Goal: Task Accomplishment & Management: Use online tool/utility

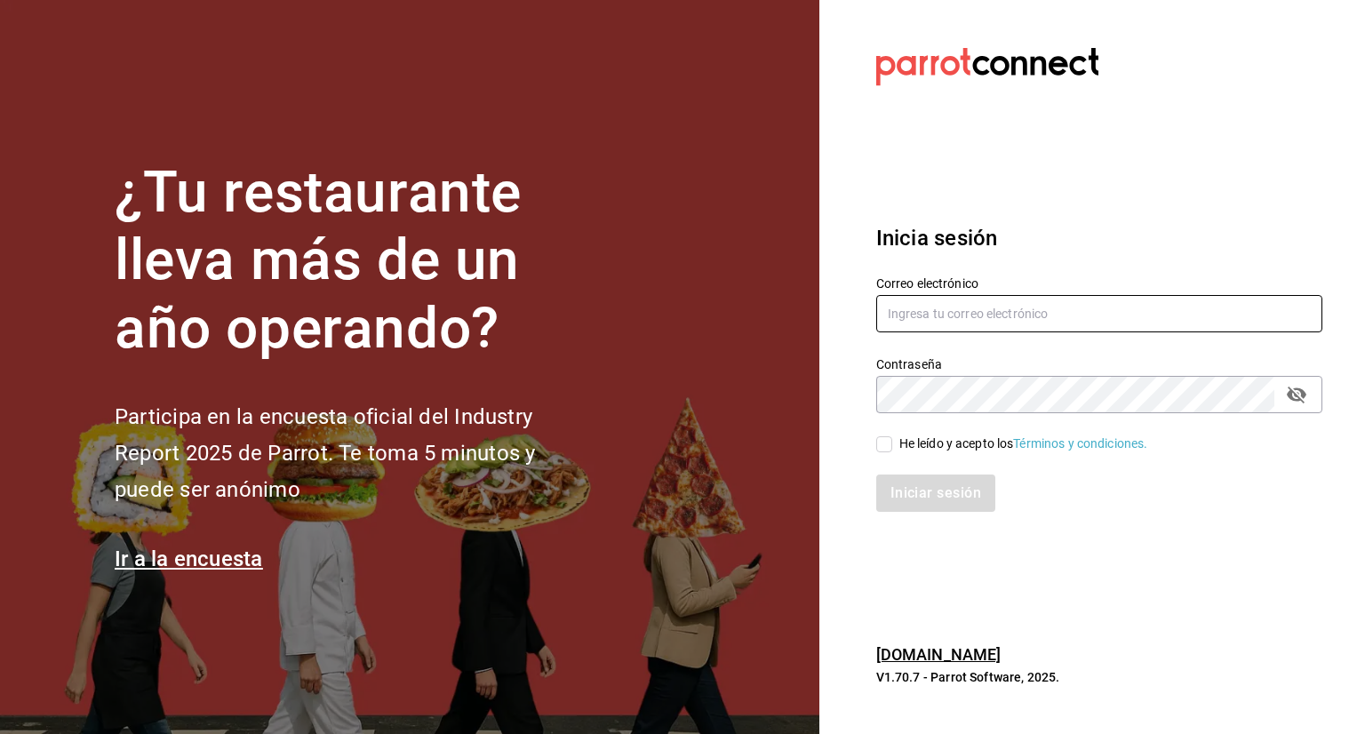
type input "[PERSON_NAME][EMAIL_ADDRESS][PERSON_NAME][DOMAIN_NAME]"
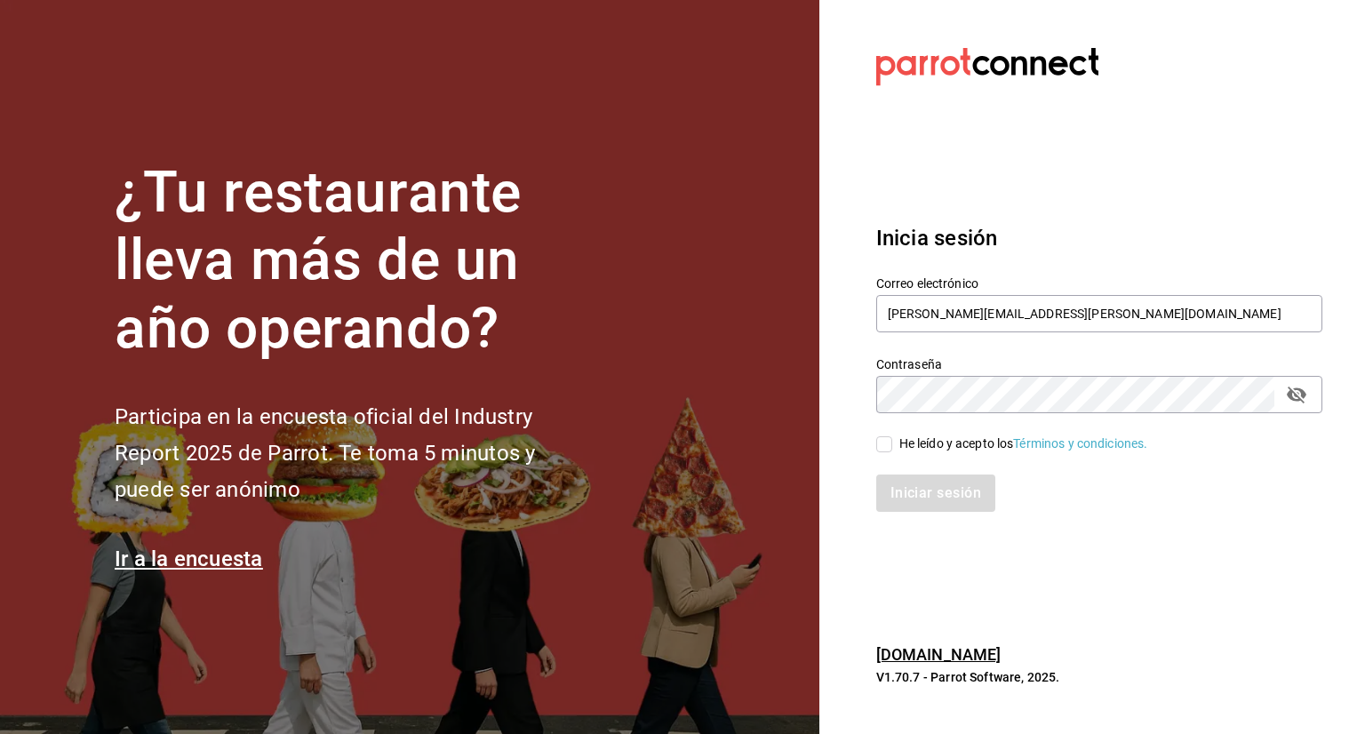
click at [886, 447] on input "He leído y acepto los Términos y condiciones." at bounding box center [884, 444] width 16 height 16
checkbox input "true"
click at [949, 488] on button "Iniciar sesión" at bounding box center [936, 492] width 121 height 37
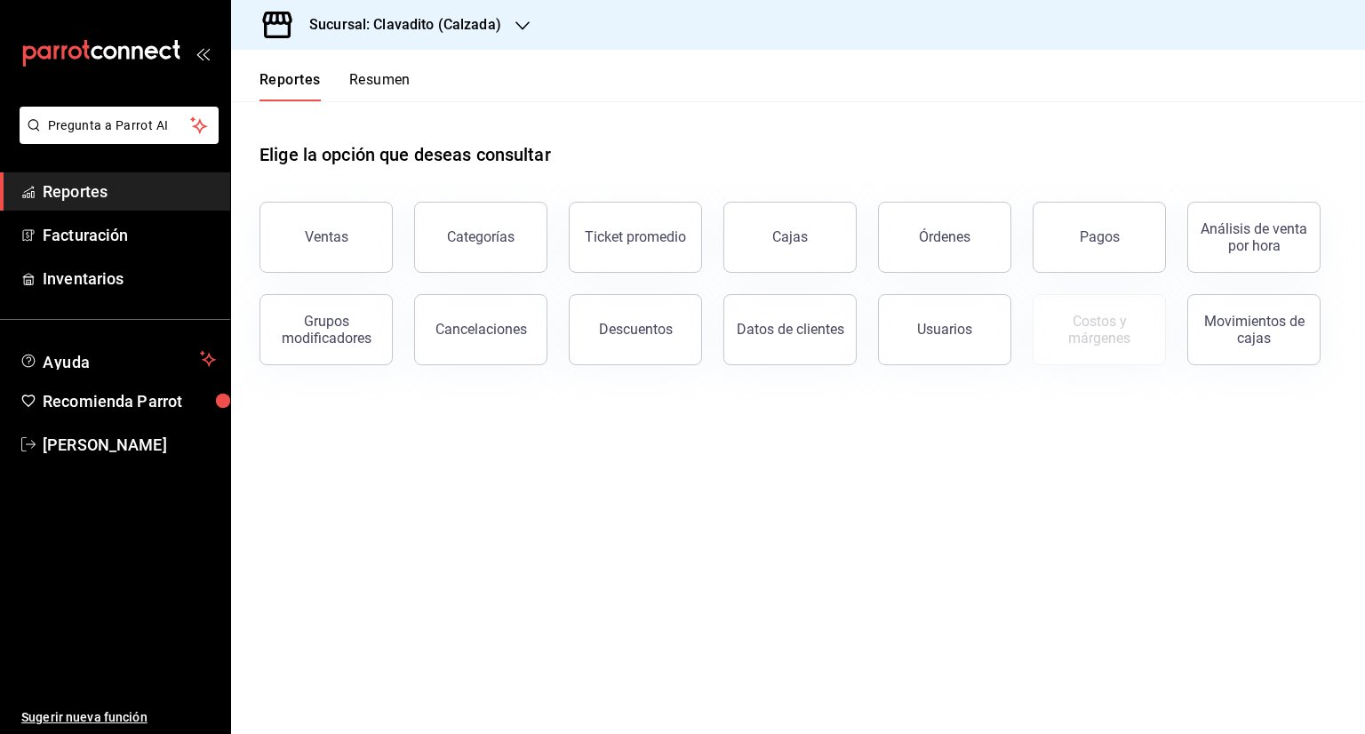
click at [523, 26] on icon "button" at bounding box center [522, 25] width 14 height 9
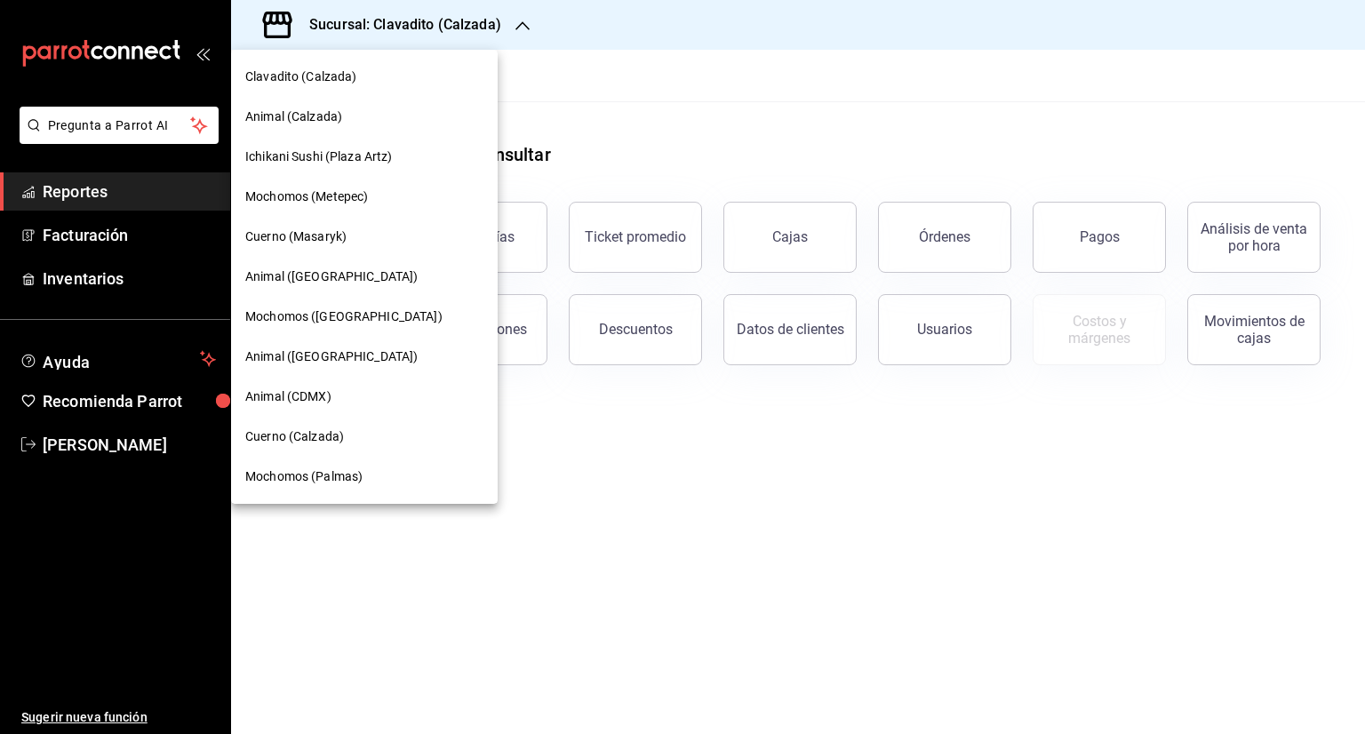
click at [307, 395] on span "Animal (CDMX)" at bounding box center [288, 396] width 86 height 19
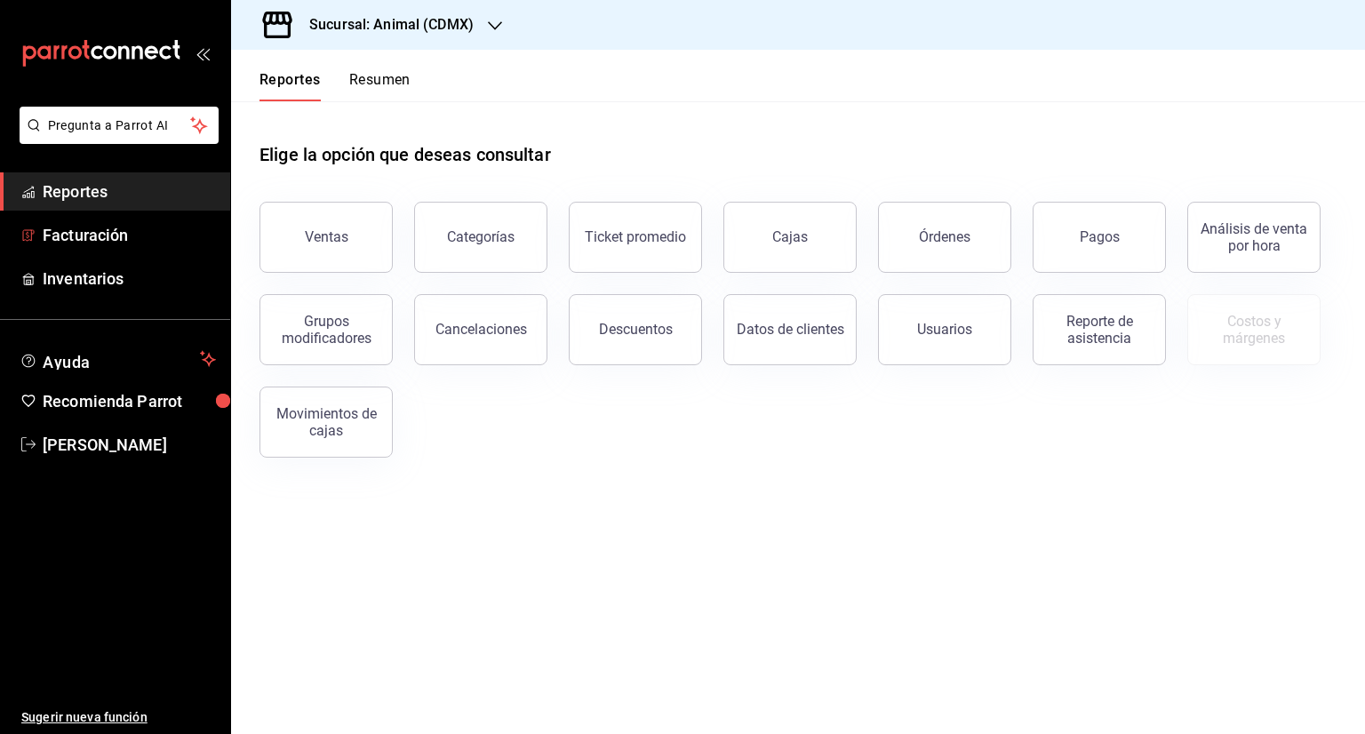
click at [125, 235] on span "Facturación" at bounding box center [129, 235] width 173 height 24
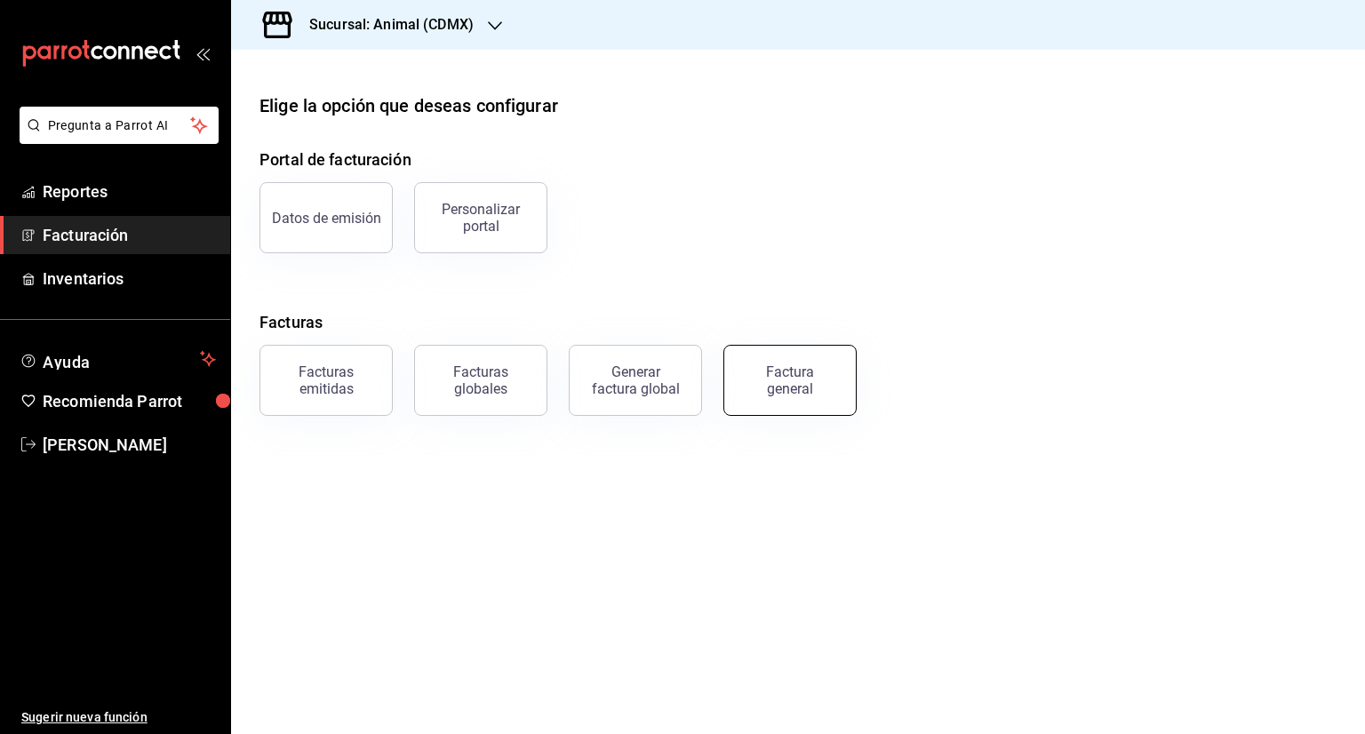
click at [801, 382] on div "Factura general" at bounding box center [789, 380] width 89 height 34
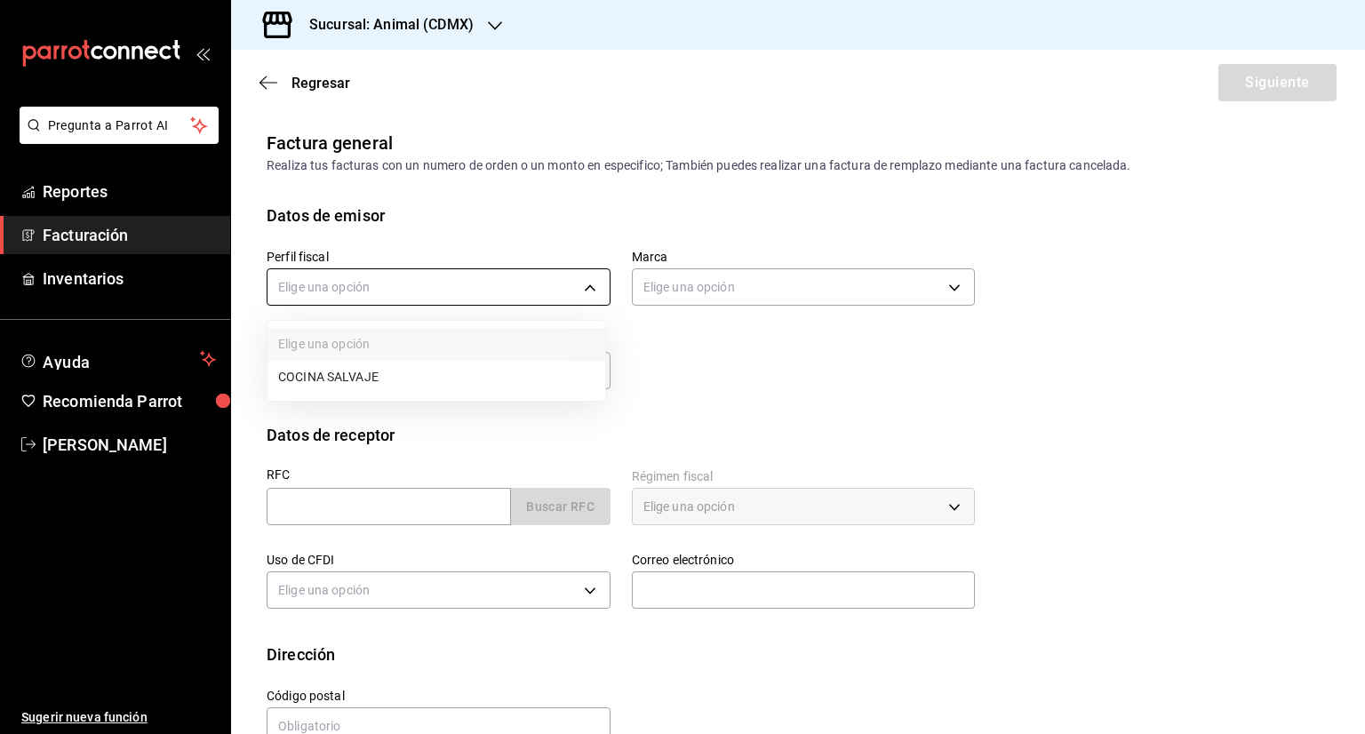
click at [469, 282] on body "Pregunta a Parrot AI Reportes Facturación Inventarios Ayuda Recomienda Parrot S…" at bounding box center [682, 367] width 1365 height 734
click at [343, 368] on li "COCINA SALVAJE" at bounding box center [436, 377] width 338 height 33
type input "6142f0d4-74f0-493d-b755-cc7b435bc230"
type input "cb0f6aec-1481-4e37-861c-bab9b3a65b14"
click at [116, 436] on span "Sandra Quiroz" at bounding box center [129, 445] width 173 height 24
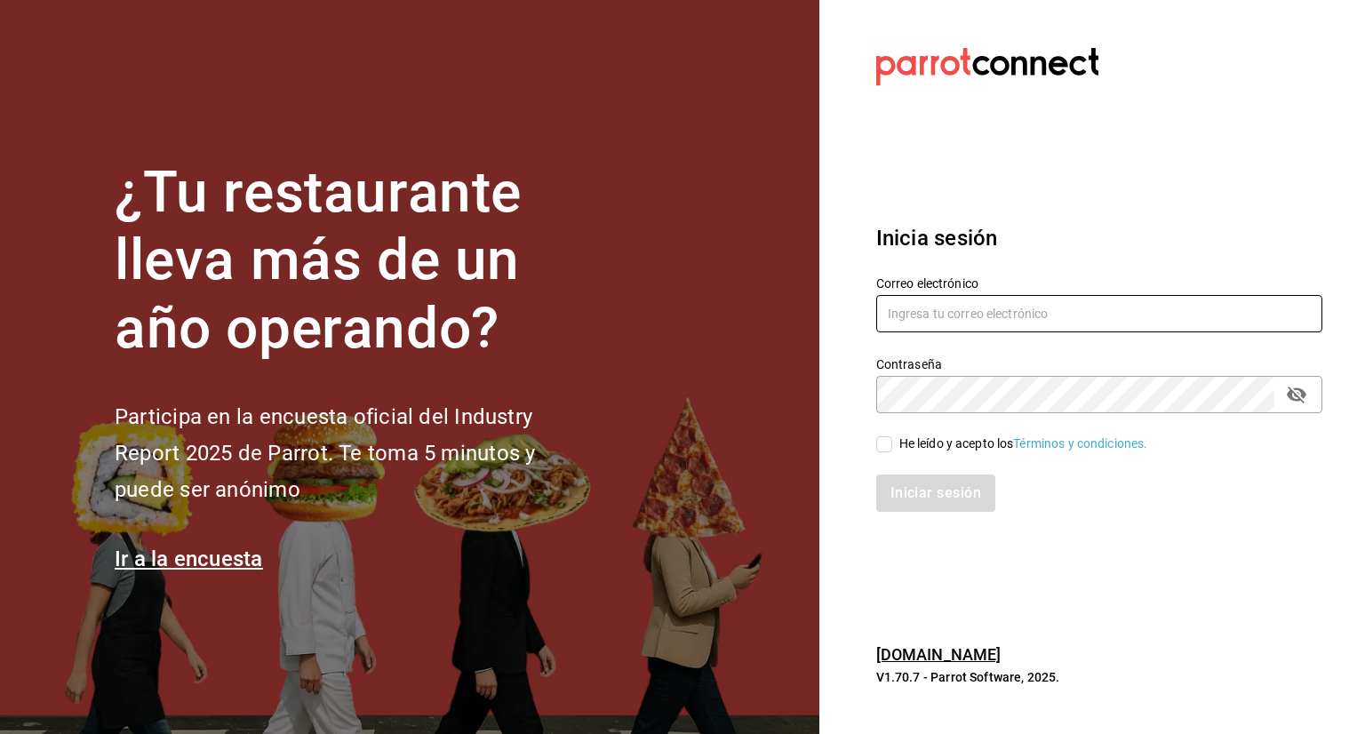
type input "[PERSON_NAME][EMAIL_ADDRESS][PERSON_NAME][DOMAIN_NAME]"
